Goal: Check status: Check status

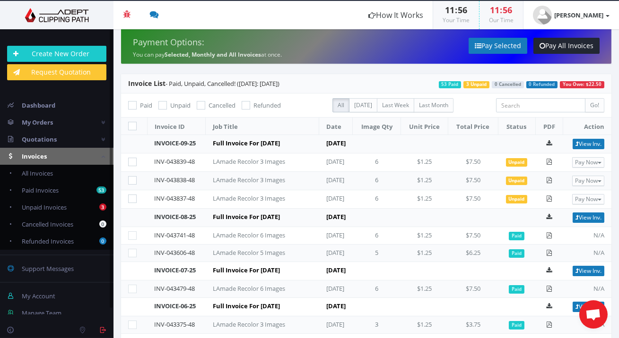
drag, startPoint x: 197, startPoint y: 167, endPoint x: 152, endPoint y: 168, distance: 44.9
click at [152, 168] on td "INV-043839-48" at bounding box center [176, 163] width 58 height 18
copy link "INV-043839-48"
drag, startPoint x: 198, startPoint y: 187, endPoint x: 144, endPoint y: 187, distance: 54.3
click at [143, 187] on tr "INV-043838-48 LAmade Recolor 3 Images [DATE] 6 $1.25 $7.50 Unpaid Pay Now PayPa…" at bounding box center [366, 181] width 490 height 18
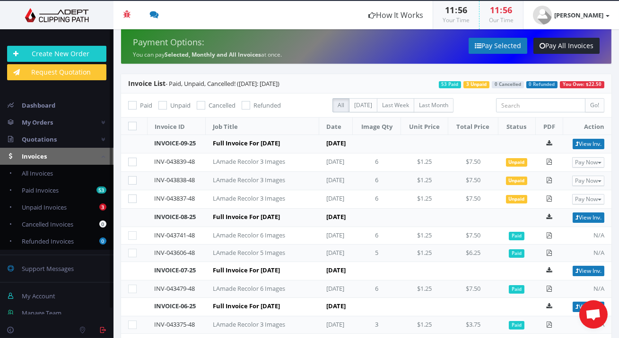
copy tr "INV-043838-48"
click at [197, 172] on td "INV-043839-48" at bounding box center [176, 163] width 58 height 18
drag, startPoint x: 197, startPoint y: 188, endPoint x: 155, endPoint y: 188, distance: 42.5
click at [155, 188] on td "INV-043838-48" at bounding box center [176, 181] width 58 height 18
copy link "INV-043838-48"
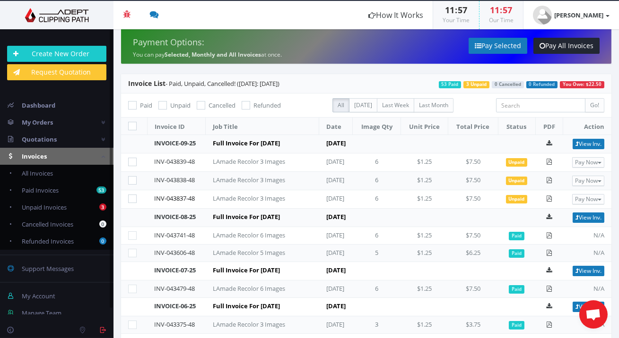
drag, startPoint x: 197, startPoint y: 204, endPoint x: 154, endPoint y: 208, distance: 42.7
click at [154, 208] on td "INV-043837-48" at bounding box center [176, 199] width 58 height 18
copy link "INV-043837-48"
